Goal: Information Seeking & Learning: Learn about a topic

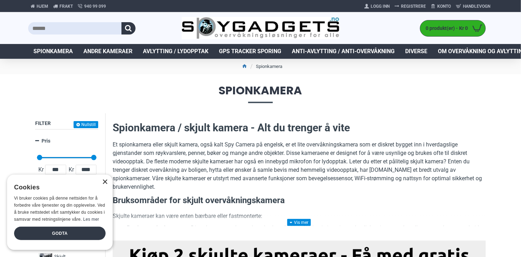
click at [107, 182] on div "×" at bounding box center [104, 182] width 5 height 5
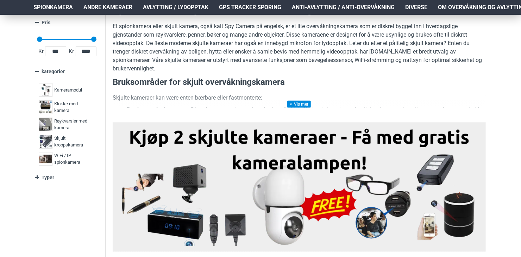
scroll to position [157, 0]
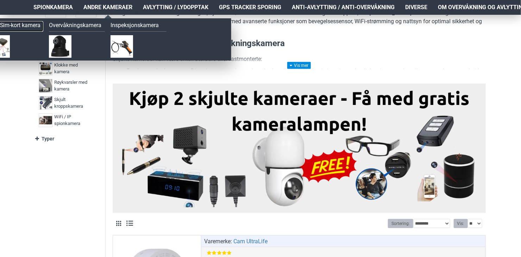
click at [31, 25] on link "4G / Sim-kort kamera" at bounding box center [16, 26] width 56 height 11
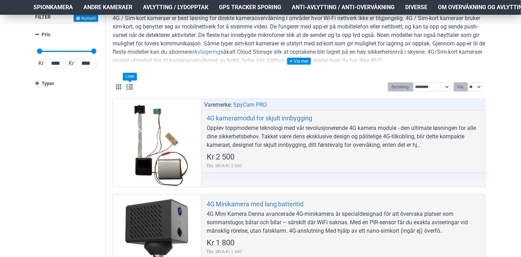
scroll to position [107, 0]
click at [297, 63] on link at bounding box center [299, 60] width 24 height 7
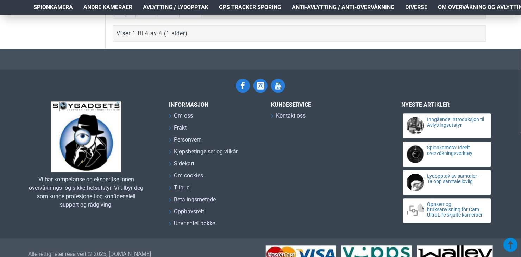
scroll to position [586, 0]
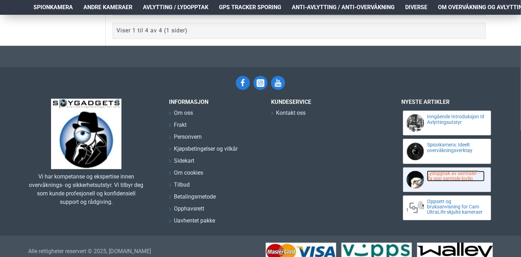
click at [443, 179] on link "Lydopptak av samtaler - Ta opp samtale lovlig" at bounding box center [456, 176] width 58 height 11
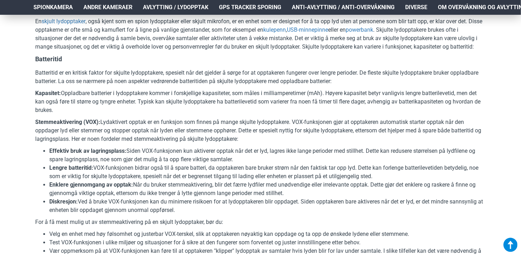
scroll to position [699, 0]
click at [471, 136] on p "Stemmeaktivering (VOX): Lydaktivert opptak er en funksjon som finnes på mange s…" at bounding box center [260, 130] width 451 height 25
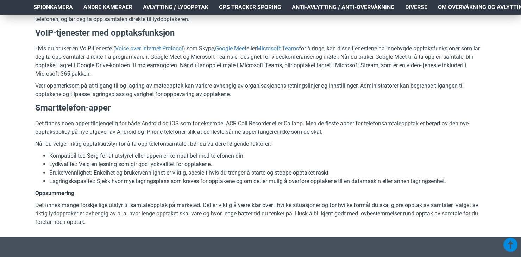
scroll to position [1299, 0]
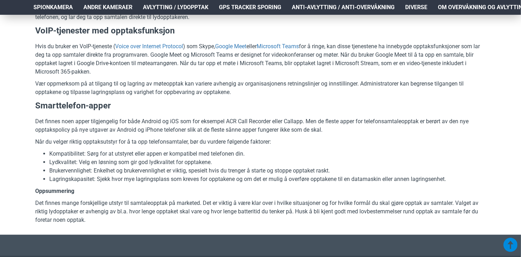
click at [471, 134] on p "Det finnes noen apper tilgjengelig for både Android og iOS som for eksempel ACR…" at bounding box center [260, 125] width 451 height 17
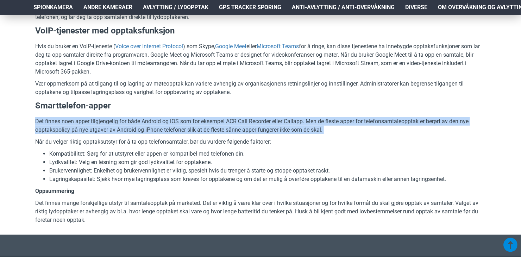
click at [471, 134] on p "Det finnes noen apper tilgjengelig for både Android og iOS som for eksempel ACR…" at bounding box center [260, 125] width 451 height 17
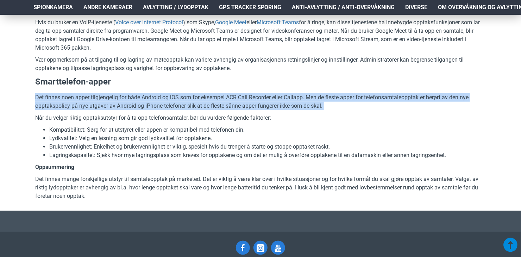
scroll to position [1323, 0]
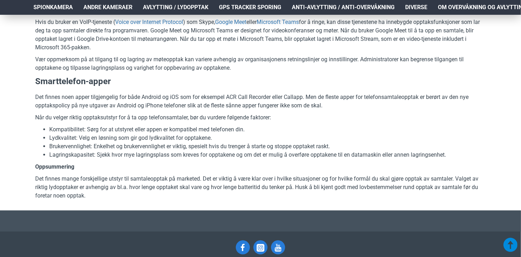
click at [470, 122] on p "Når du velger riktig opptaksutstyr for å ta opp telefonsamtaler, bør du vurdere…" at bounding box center [260, 117] width 451 height 8
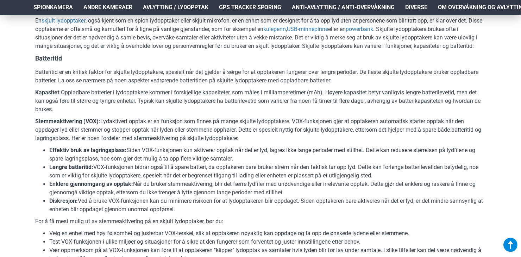
scroll to position [692, 0]
